Goal: Find specific fact: Find specific fact

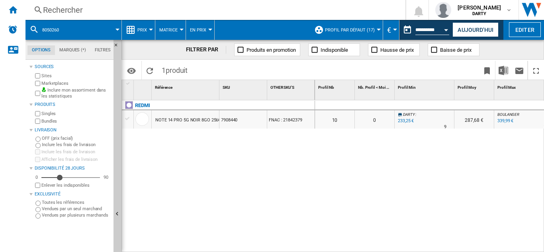
click at [77, 11] on div "Rechercher" at bounding box center [214, 9] width 342 height 11
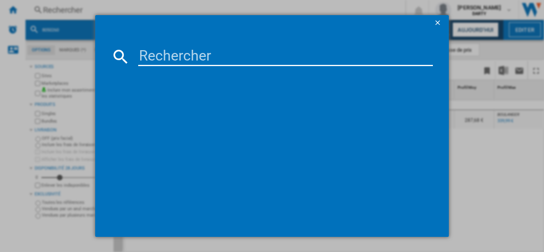
click at [158, 55] on input at bounding box center [285, 56] width 295 height 19
paste input "7721013"
type input "7721013"
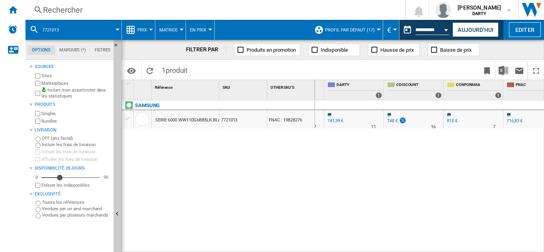
scroll to position [0, 547]
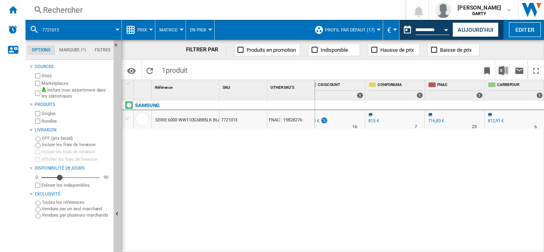
click at [70, 4] on div "Rechercher Rechercher 0 armelle retz DARTY FNAC DARTY" at bounding box center [284, 10] width 519 height 20
click at [73, 8] on div "Rechercher" at bounding box center [214, 9] width 342 height 11
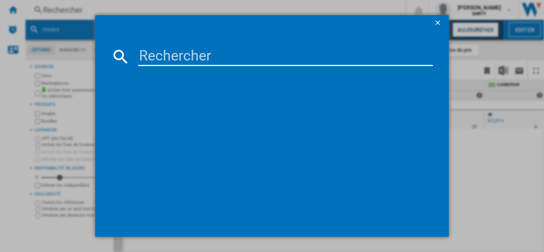
type input "7704321"
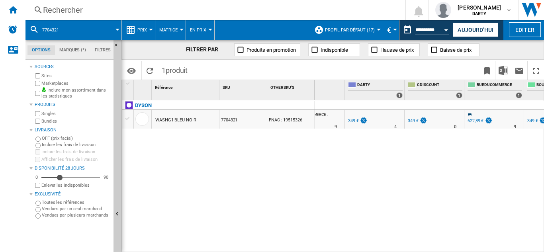
scroll to position [0, 455]
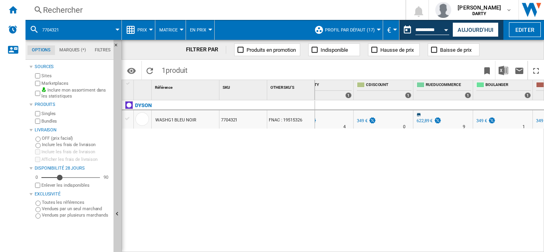
drag, startPoint x: 480, startPoint y: 247, endPoint x: 503, endPoint y: 247, distance: 22.7
click at [503, 247] on div "0 0 0 0 8 1 AMAZON : -7.2 % 324 € % N/A 15 AMAZON : 405,11 € RUEDUCOMMERCE : +7…" at bounding box center [429, 176] width 229 height 152
